Goal: Information Seeking & Learning: Learn about a topic

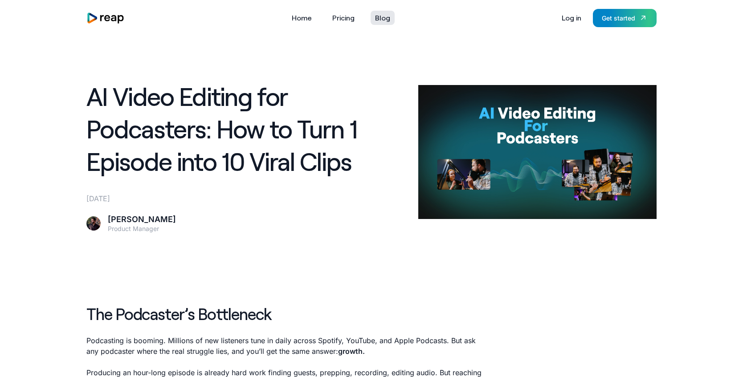
click at [383, 15] on link "Blog" at bounding box center [383, 18] width 24 height 14
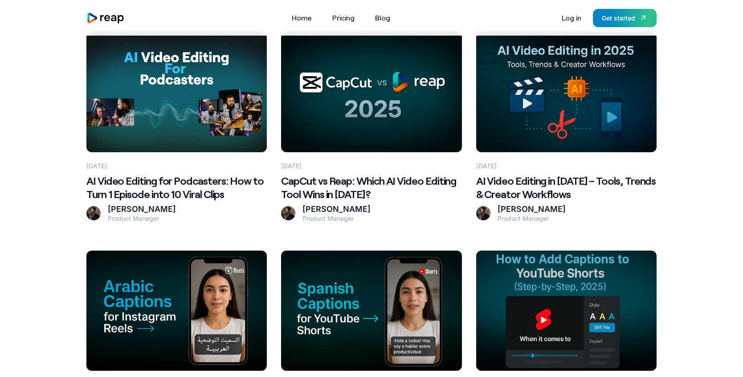
scroll to position [204, 0]
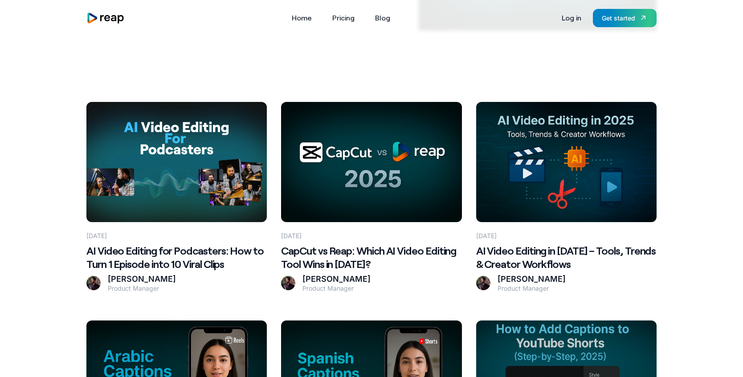
click at [159, 258] on h2 "AI Video Editing for Podcasters: How to Turn 1 Episode into 10 Viral Clips" at bounding box center [176, 257] width 180 height 27
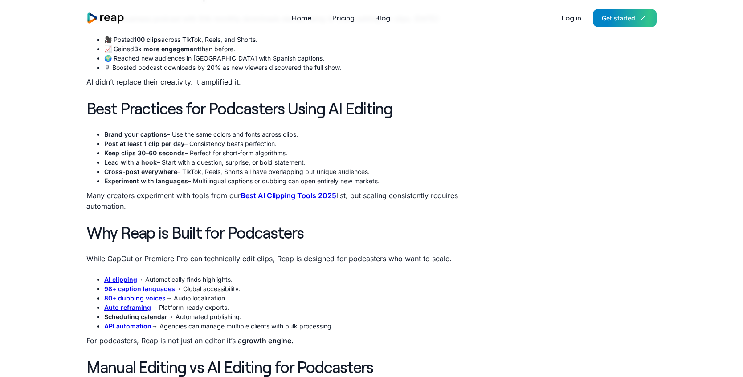
scroll to position [1859, 0]
